Goal: Information Seeking & Learning: Learn about a topic

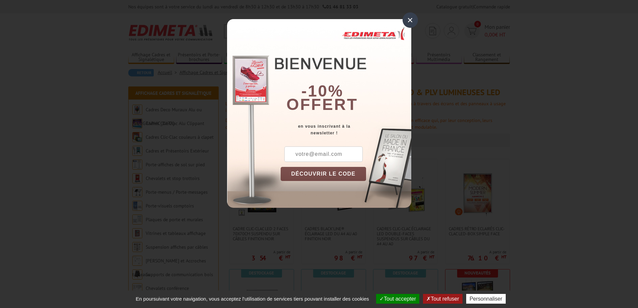
click at [404, 20] on div "×" at bounding box center [409, 19] width 15 height 15
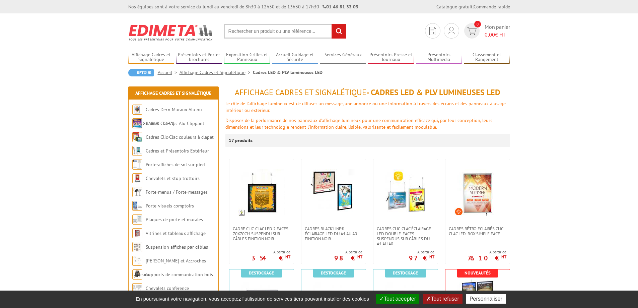
click at [302, 34] on input "text" at bounding box center [285, 31] width 123 height 14
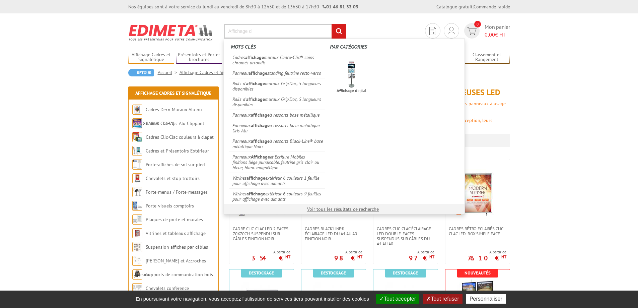
scroll to position [269, 0]
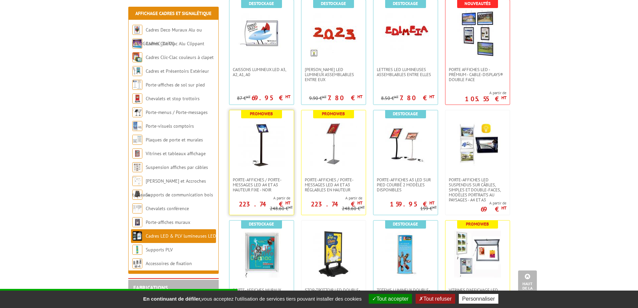
type input "Affichage d"
click at [263, 152] on img at bounding box center [261, 143] width 47 height 47
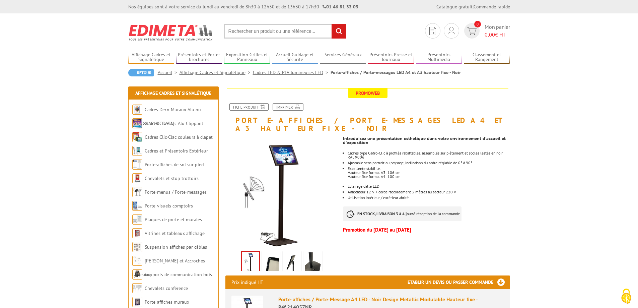
click at [282, 147] on img at bounding box center [281, 192] width 113 height 113
click at [270, 255] on img at bounding box center [271, 262] width 16 height 21
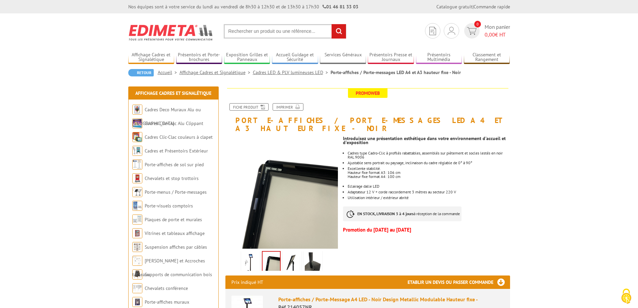
click at [296, 252] on img at bounding box center [292, 262] width 16 height 21
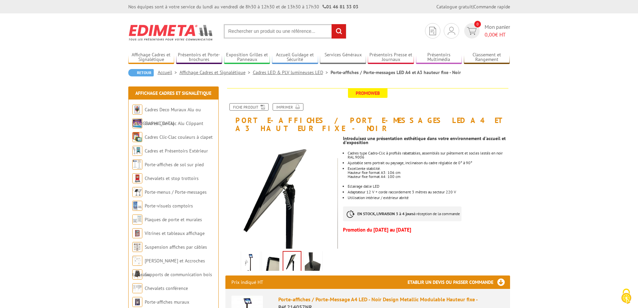
click at [314, 252] on img at bounding box center [313, 262] width 16 height 21
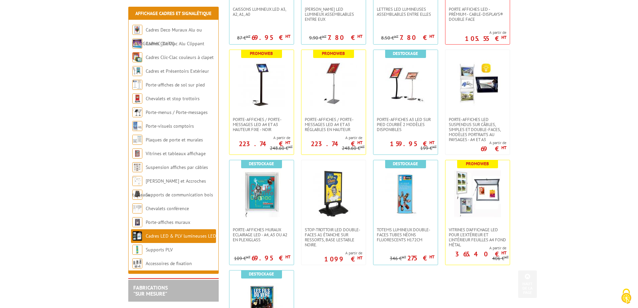
scroll to position [370, 0]
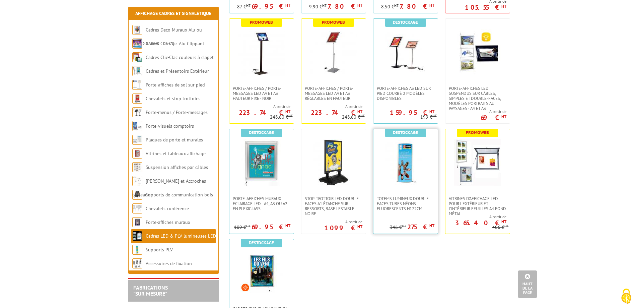
click at [403, 161] on img at bounding box center [405, 162] width 47 height 47
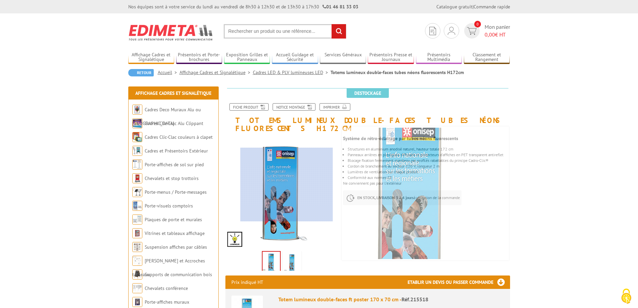
click at [278, 187] on div at bounding box center [286, 185] width 92 height 74
